Goal: Find specific page/section: Locate a particular part of the current website

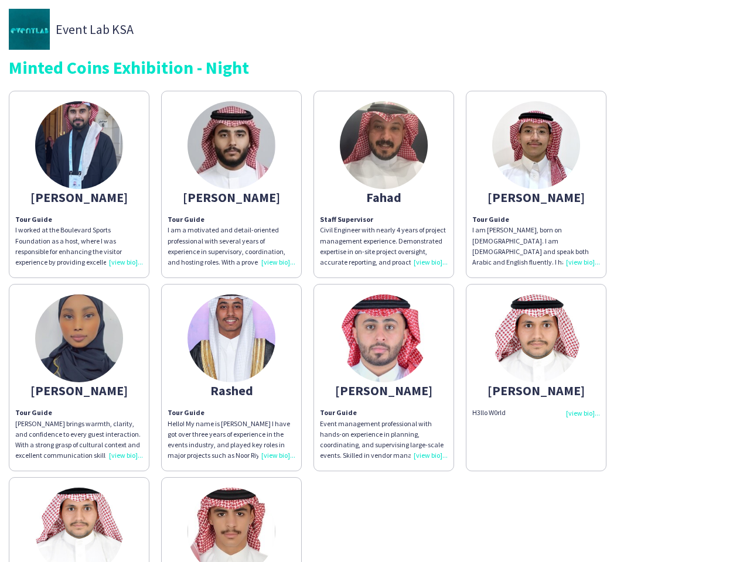
click at [375, 281] on div "Abdullah Tour Guide I worked at the Boulevard Sports Foundation as a host, wher…" at bounding box center [375, 375] width 732 height 580
click at [79, 185] on img at bounding box center [79, 145] width 88 height 88
click at [231, 185] on img at bounding box center [231, 145] width 88 height 88
click at [384, 185] on img at bounding box center [384, 145] width 88 height 88
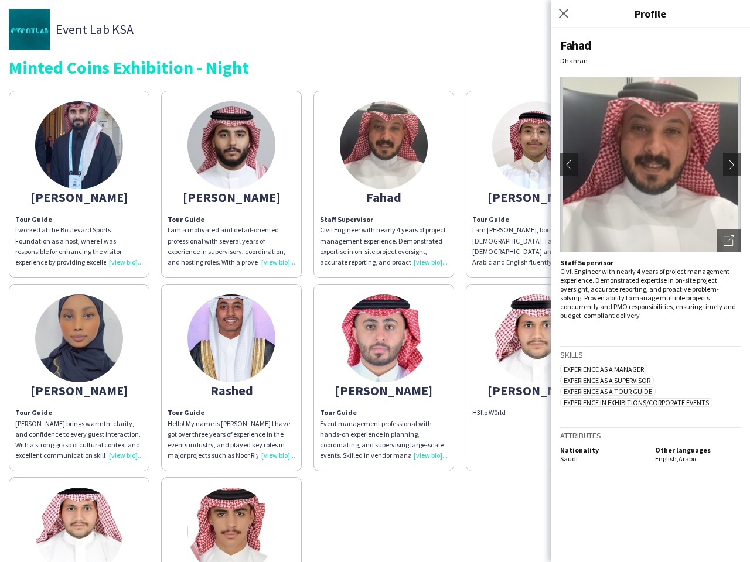
click at [536, 185] on img at bounding box center [536, 145] width 88 height 88
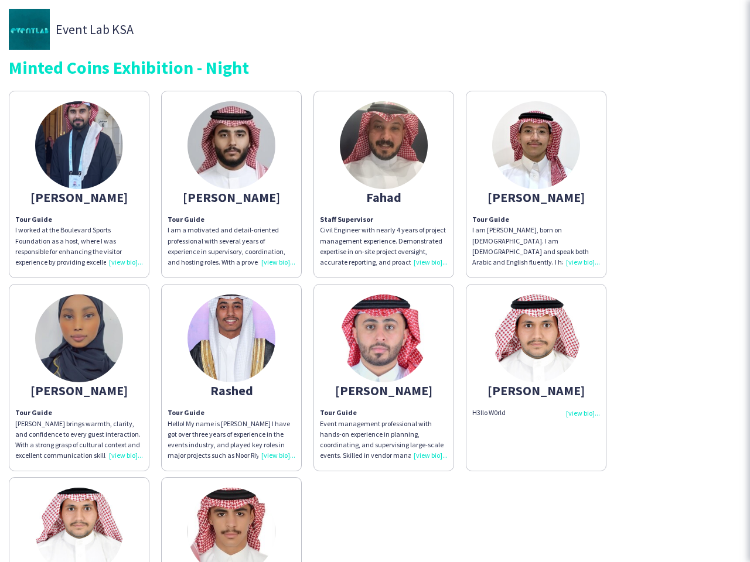
click at [79, 378] on img at bounding box center [79, 339] width 88 height 88
click at [231, 378] on img at bounding box center [231, 339] width 88 height 88
click at [384, 378] on img at bounding box center [384, 339] width 88 height 88
click at [536, 378] on img at bounding box center [536, 339] width 88 height 88
click at [79, 520] on img at bounding box center [79, 532] width 88 height 88
